Goal: Register for event/course

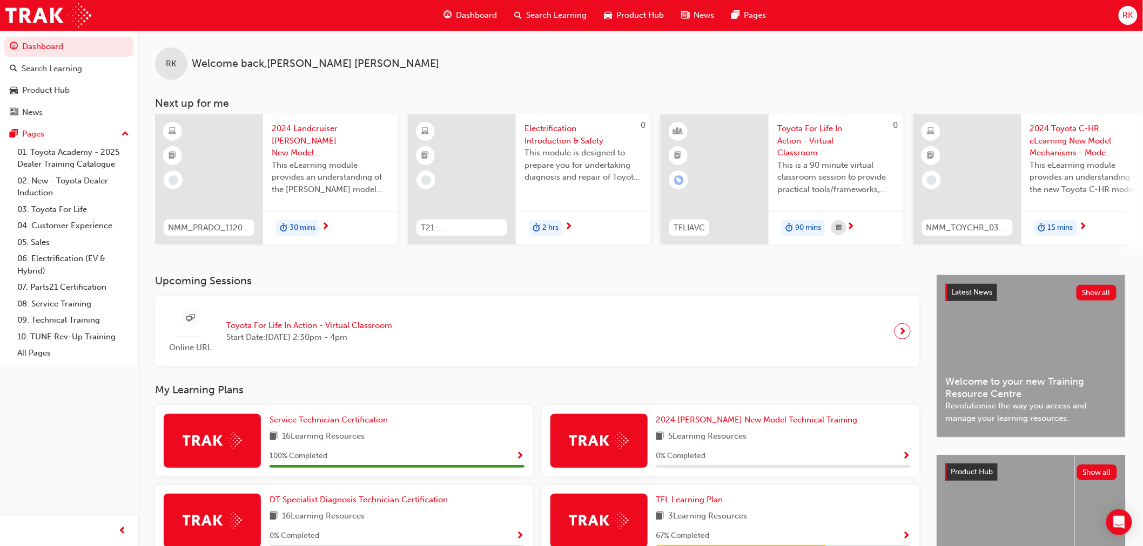
click at [359, 328] on span "Toyota For Life In Action - Virtual Classroom" at bounding box center [309, 326] width 166 height 12
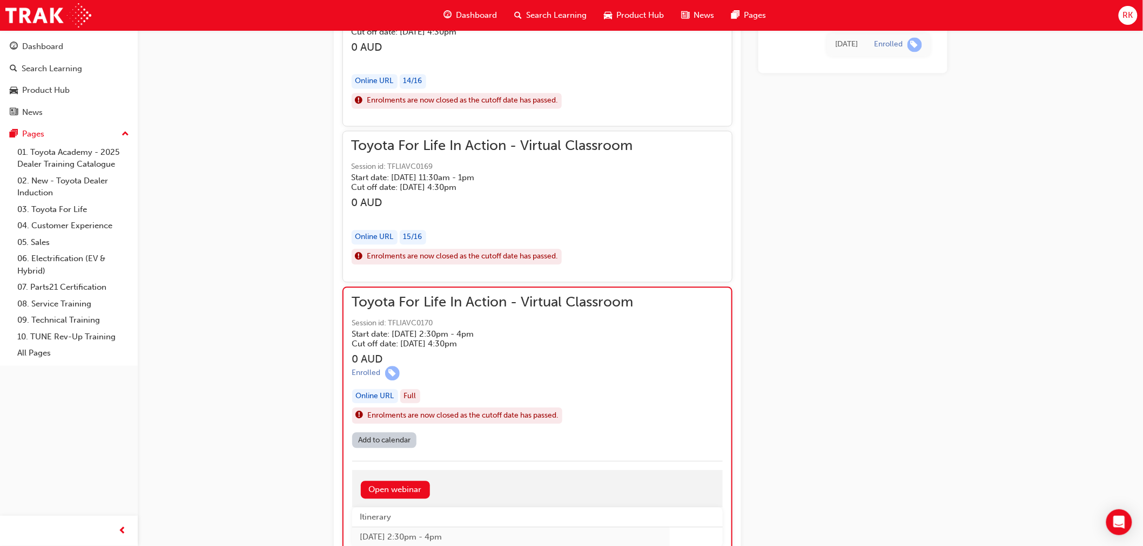
scroll to position [1046, 0]
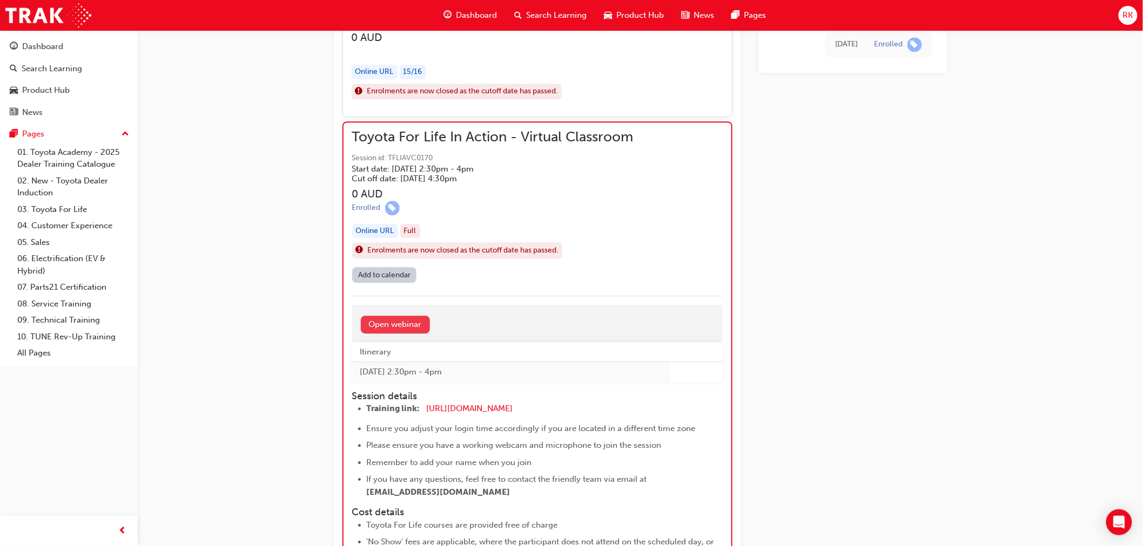
click at [399, 323] on link "Open webinar" at bounding box center [395, 325] width 69 height 18
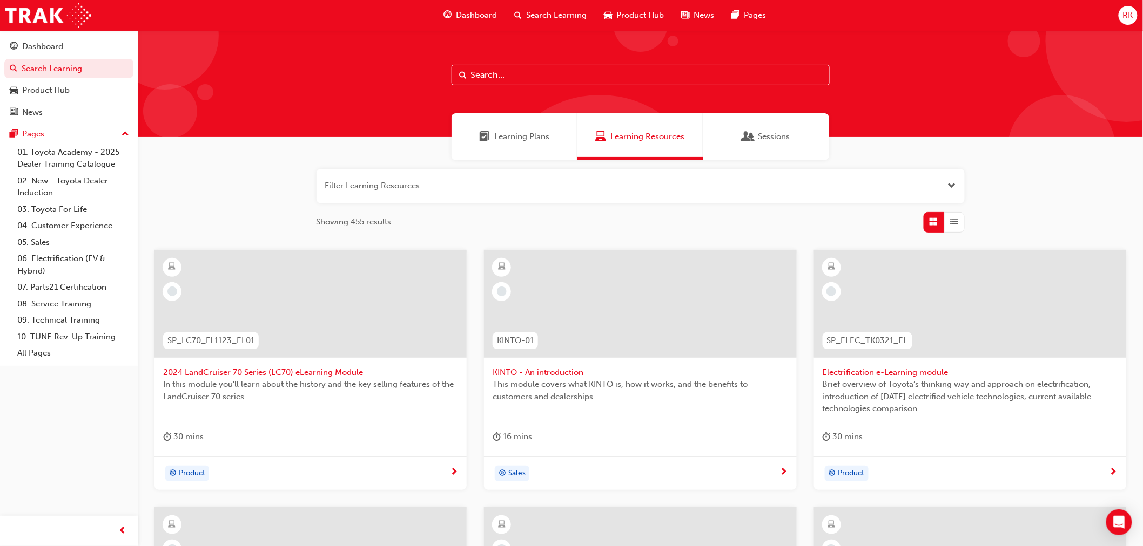
click at [731, 144] on div "Sessions" at bounding box center [766, 136] width 126 height 47
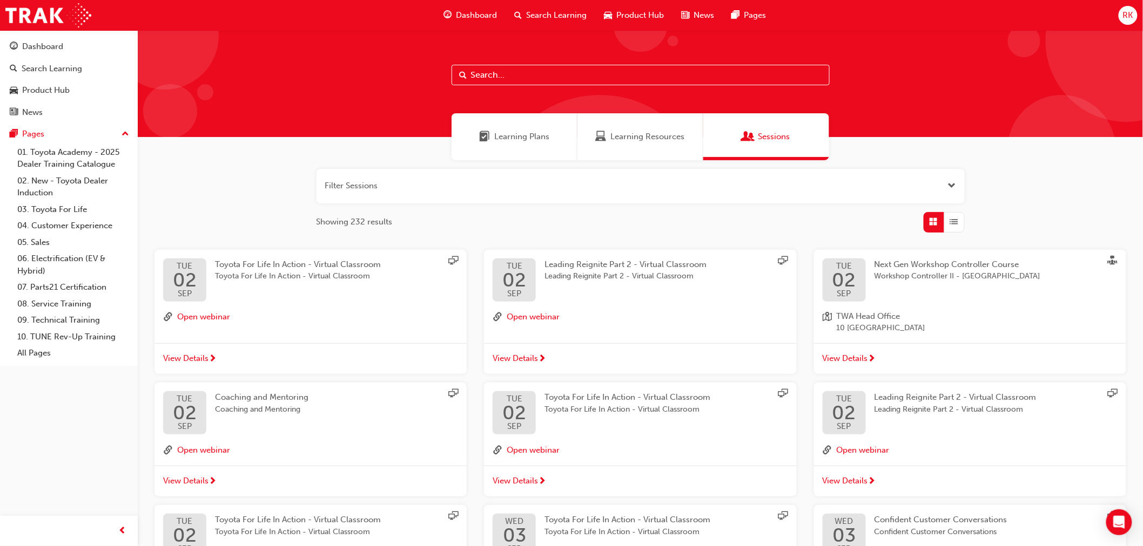
drag, startPoint x: 663, startPoint y: 130, endPoint x: 542, endPoint y: 146, distance: 122.0
click at [661, 131] on span "Learning Resources" at bounding box center [648, 137] width 74 height 12
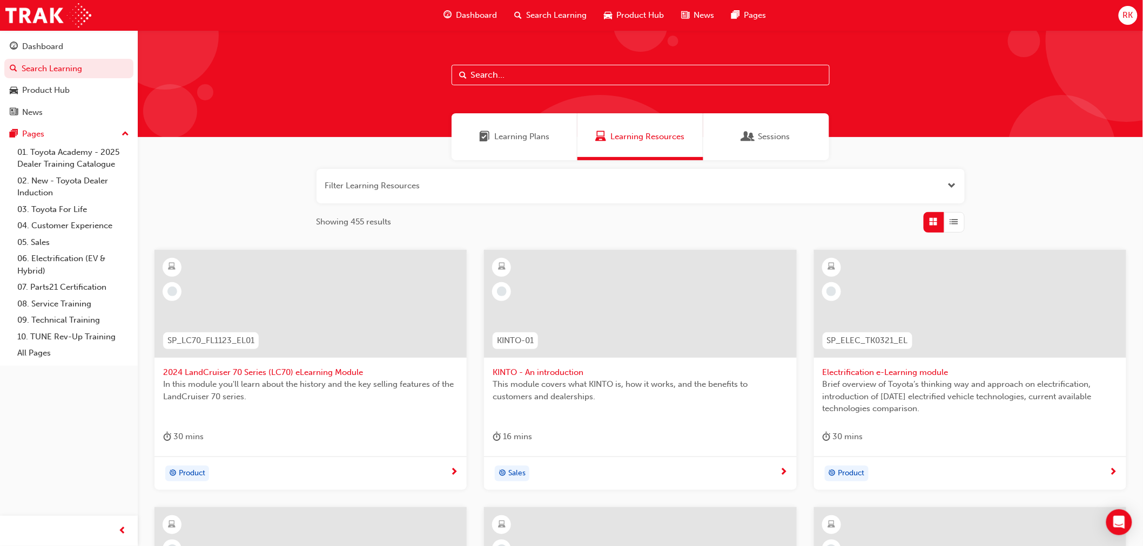
click at [772, 128] on div "Sessions" at bounding box center [766, 136] width 126 height 47
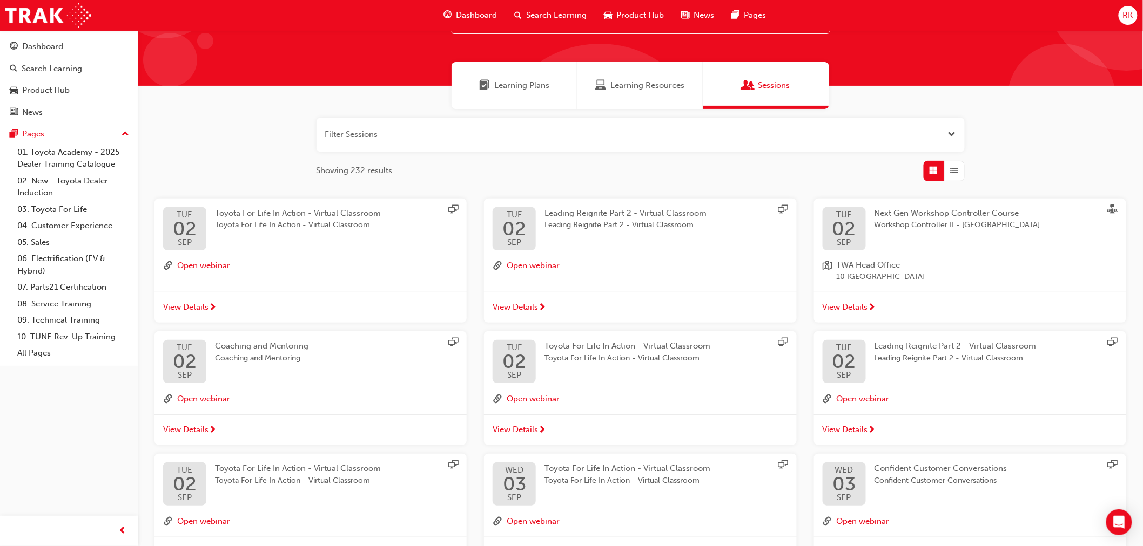
scroll to position [120, 0]
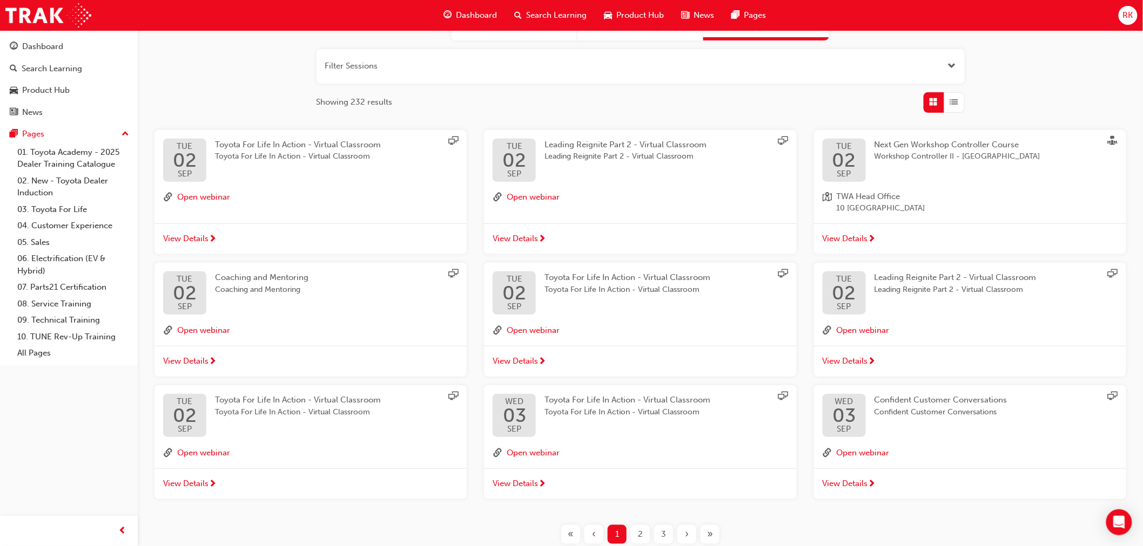
click at [956, 105] on span "List" at bounding box center [954, 102] width 8 height 12
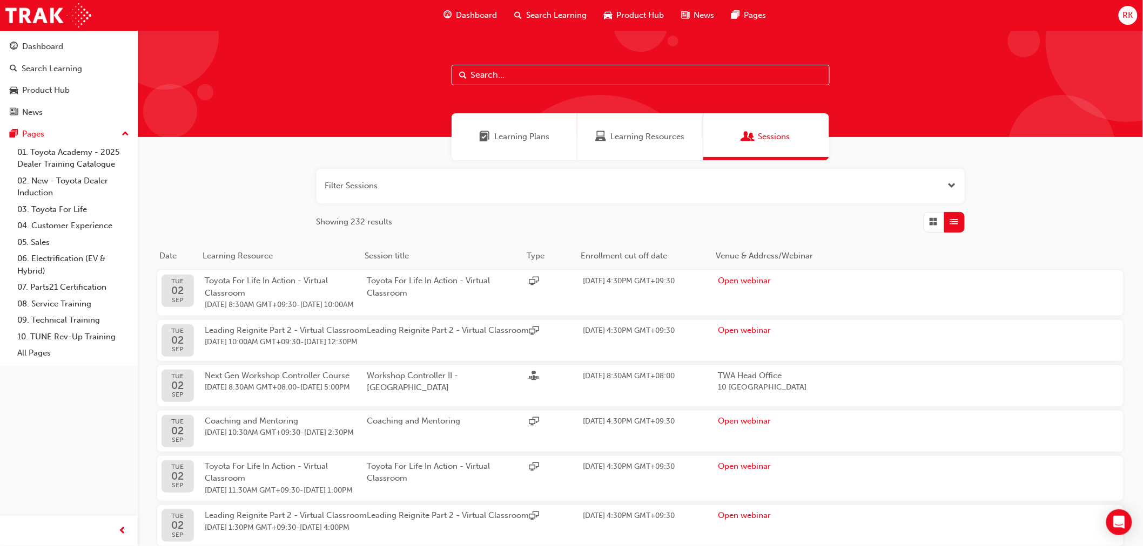
drag, startPoint x: 638, startPoint y: 125, endPoint x: 641, endPoint y: 133, distance: 8.2
click at [639, 126] on div "Learning Resources" at bounding box center [640, 136] width 126 height 47
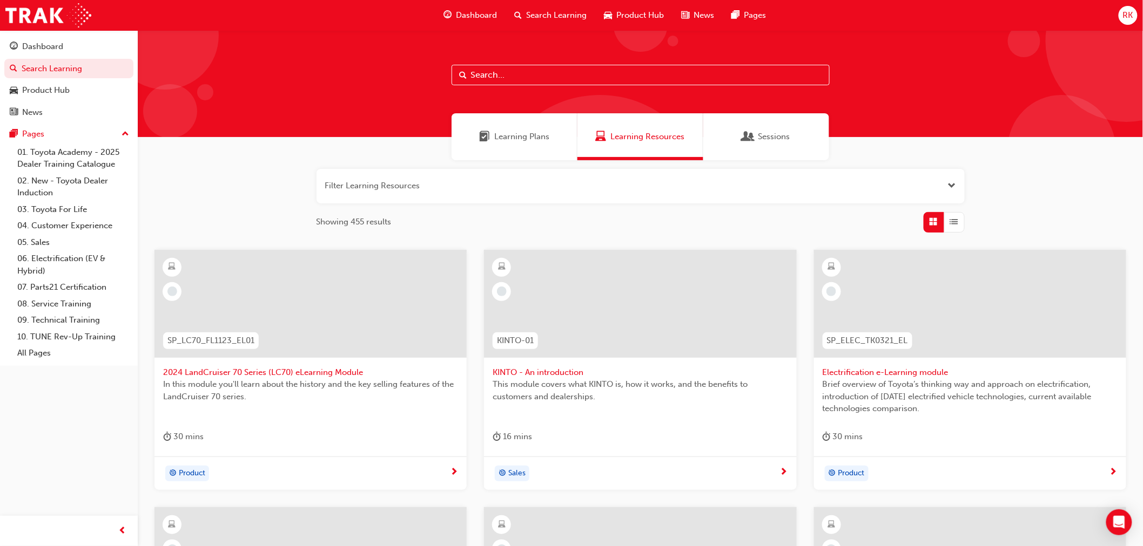
click at [523, 138] on span "Learning Plans" at bounding box center [521, 137] width 55 height 12
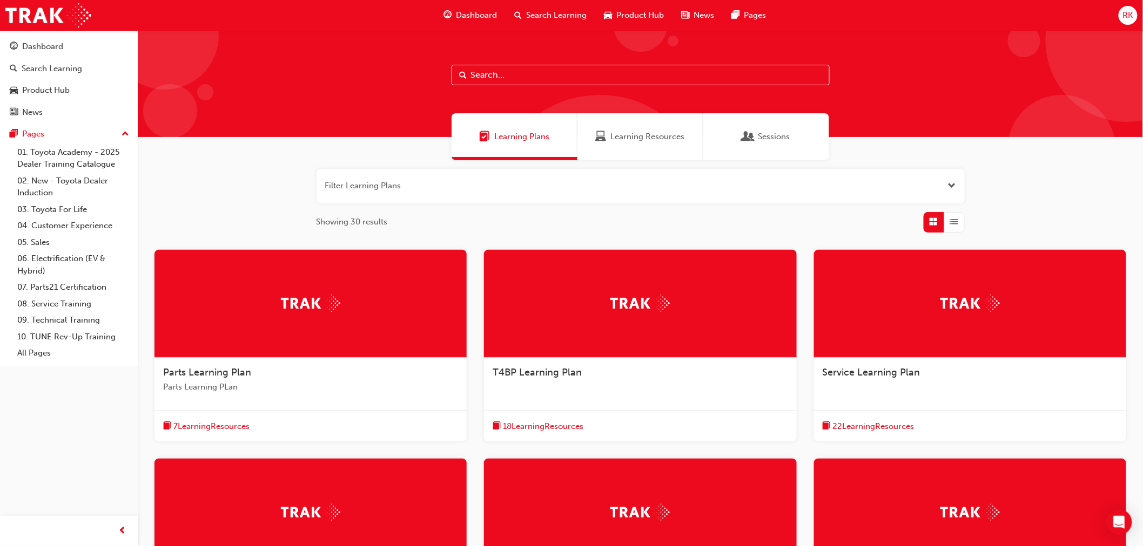
click at [469, 15] on span "Dashboard" at bounding box center [476, 15] width 41 height 12
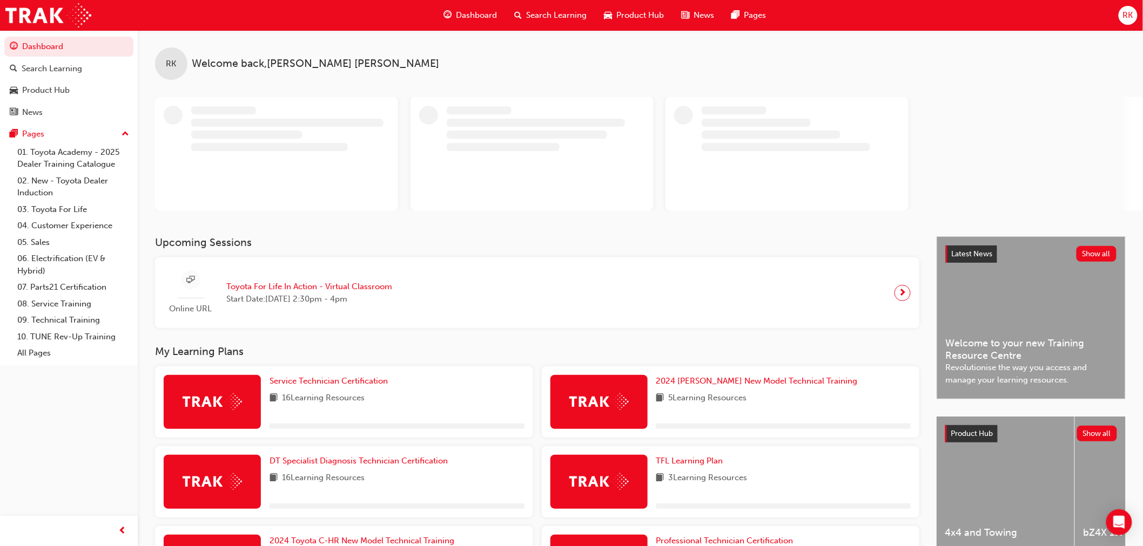
scroll to position [171, 0]
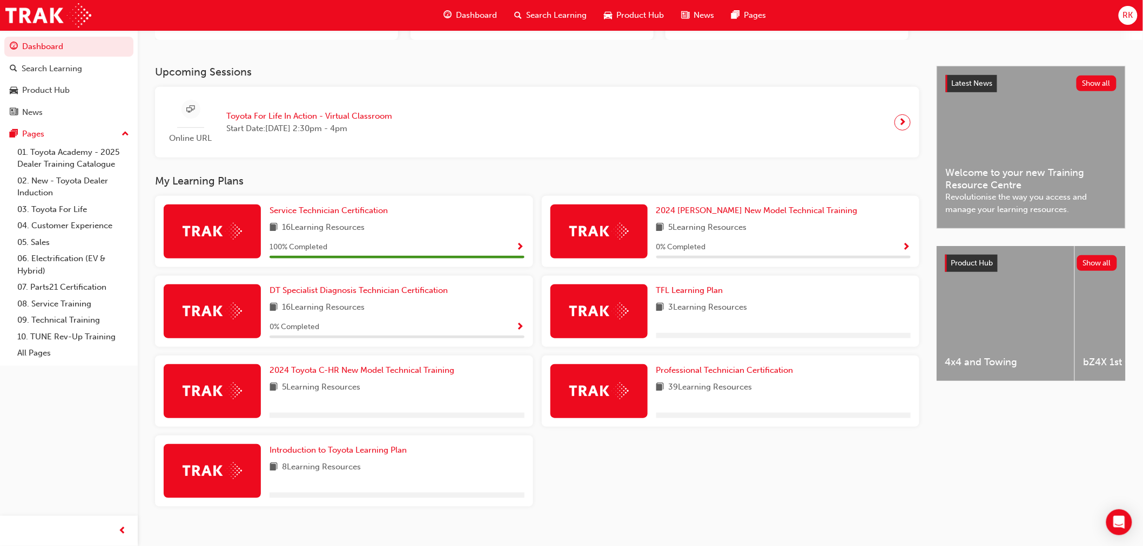
click at [285, 112] on span "Toyota For Life In Action - Virtual Classroom" at bounding box center [309, 116] width 166 height 12
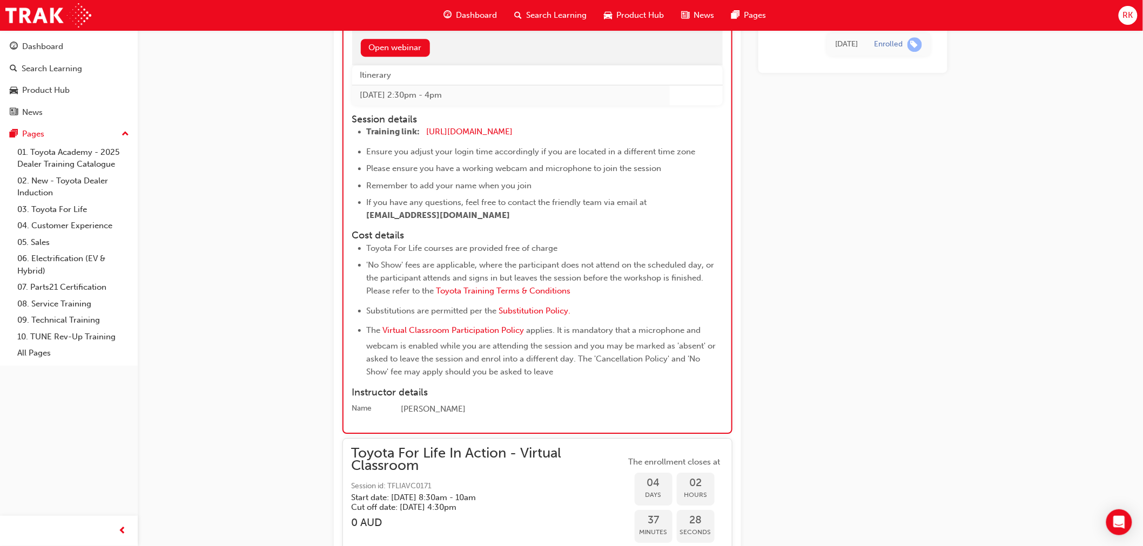
scroll to position [1352, 0]
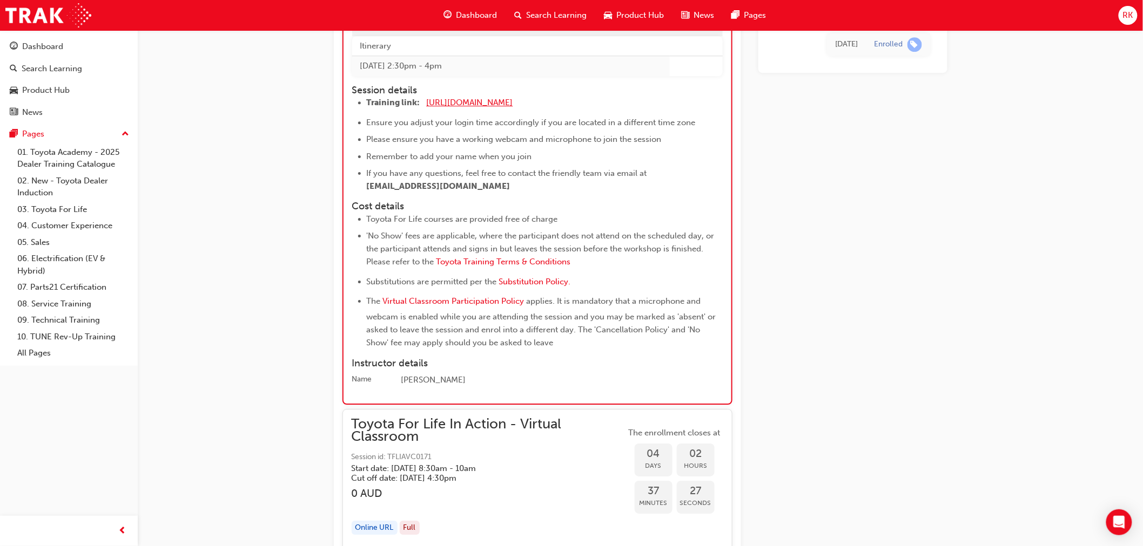
click at [503, 100] on span "[URL][DOMAIN_NAME]" at bounding box center [470, 103] width 86 height 10
